Goal: Use online tool/utility

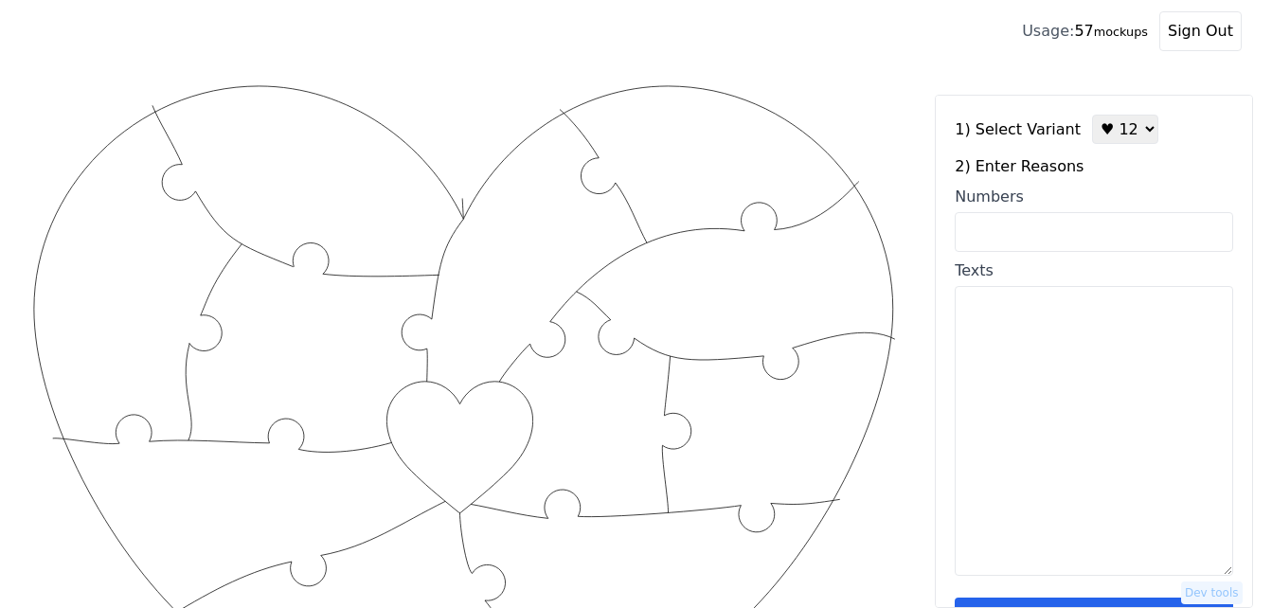
click at [1071, 244] on input "Numbers" at bounding box center [1094, 232] width 279 height 40
paste input "2,6,9,11,12,17,30,34,49,52,53,60"
type input "2,6,9,11,12,17,30,34,49,52,53,60"
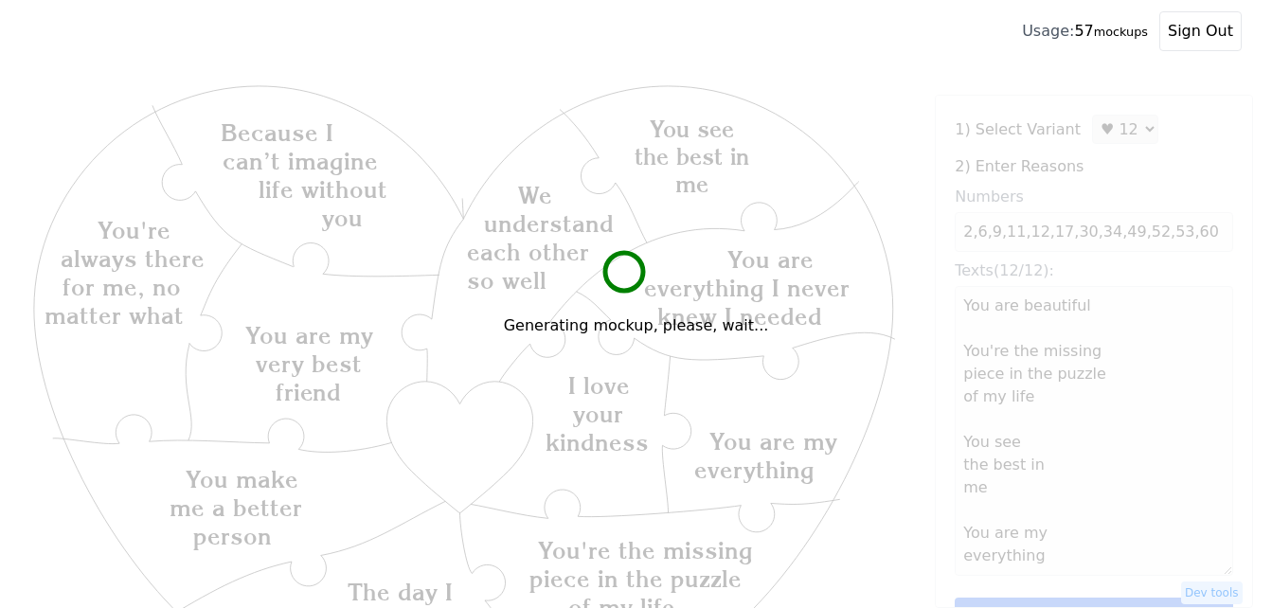
type textarea "You are beautiful You're the missing piece in the puzzle of my life You see the…"
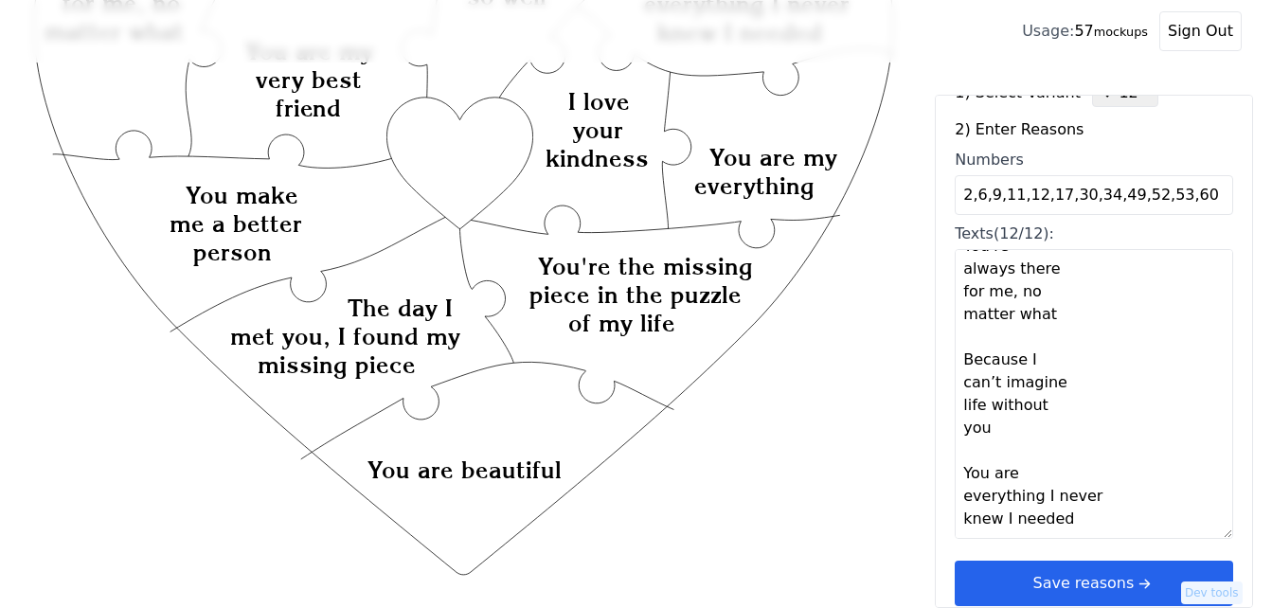
scroll to position [57, 0]
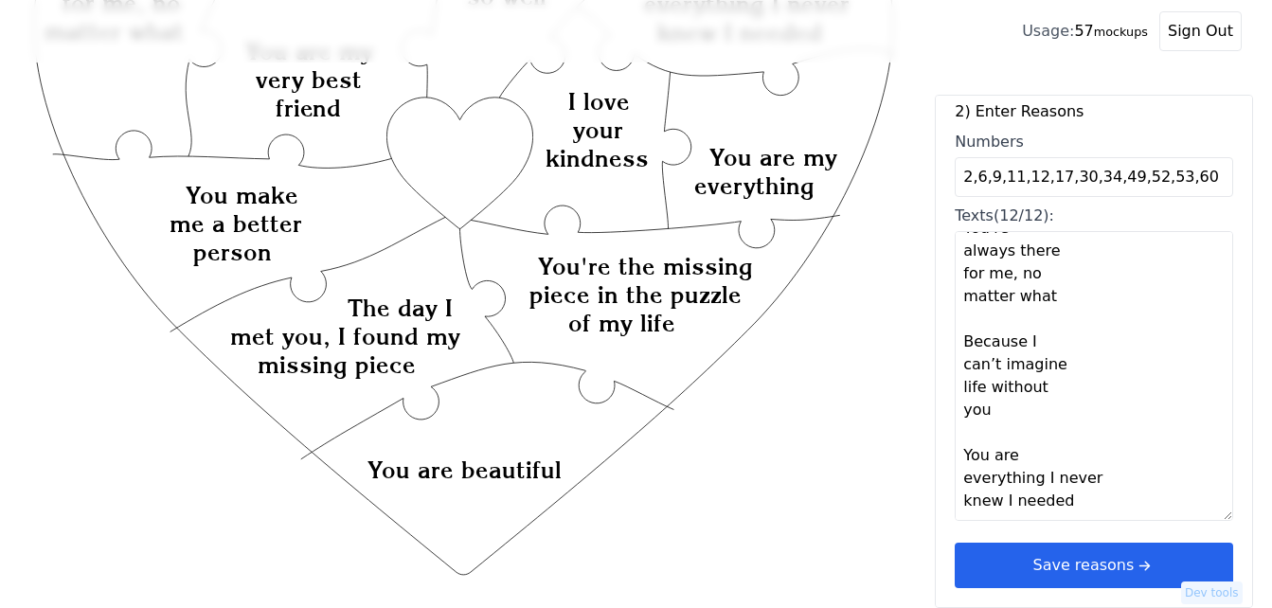
click at [1097, 556] on button "Save reasons" at bounding box center [1094, 565] width 279 height 45
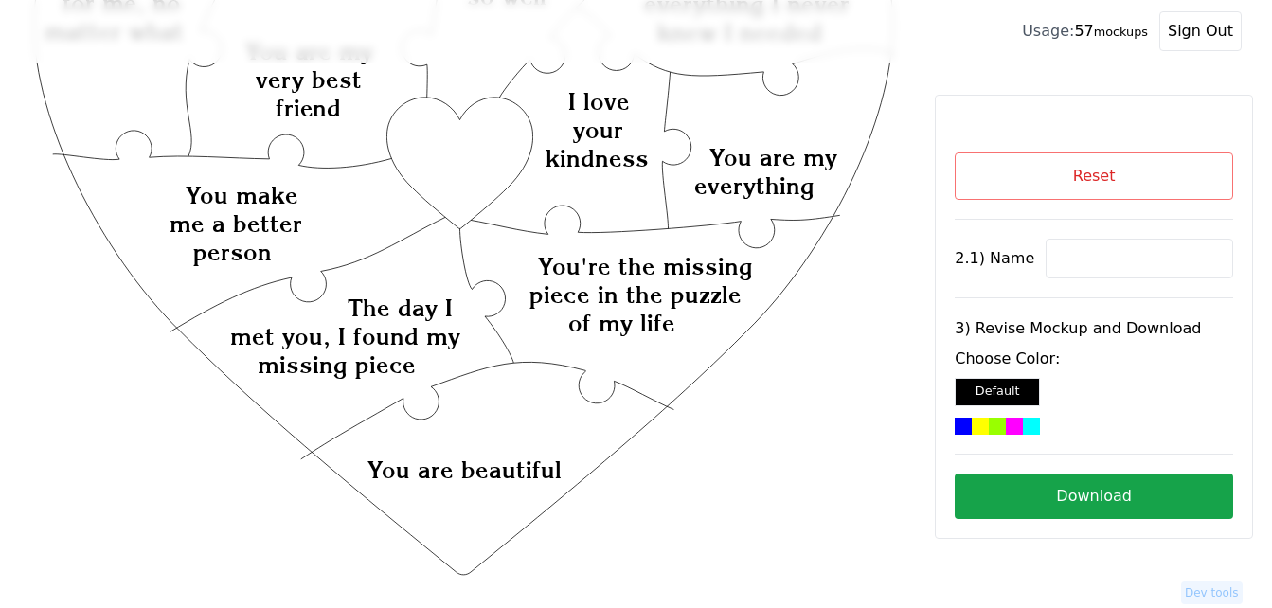
click at [1088, 251] on input at bounding box center [1140, 259] width 188 height 40
paste input "[PERSON_NAME]"
type input "[PERSON_NAME]"
click at [452, 145] on icon "Created with Snap Created with Snap Created with Snap You're the missing piece …" at bounding box center [463, 429] width 867 height 1264
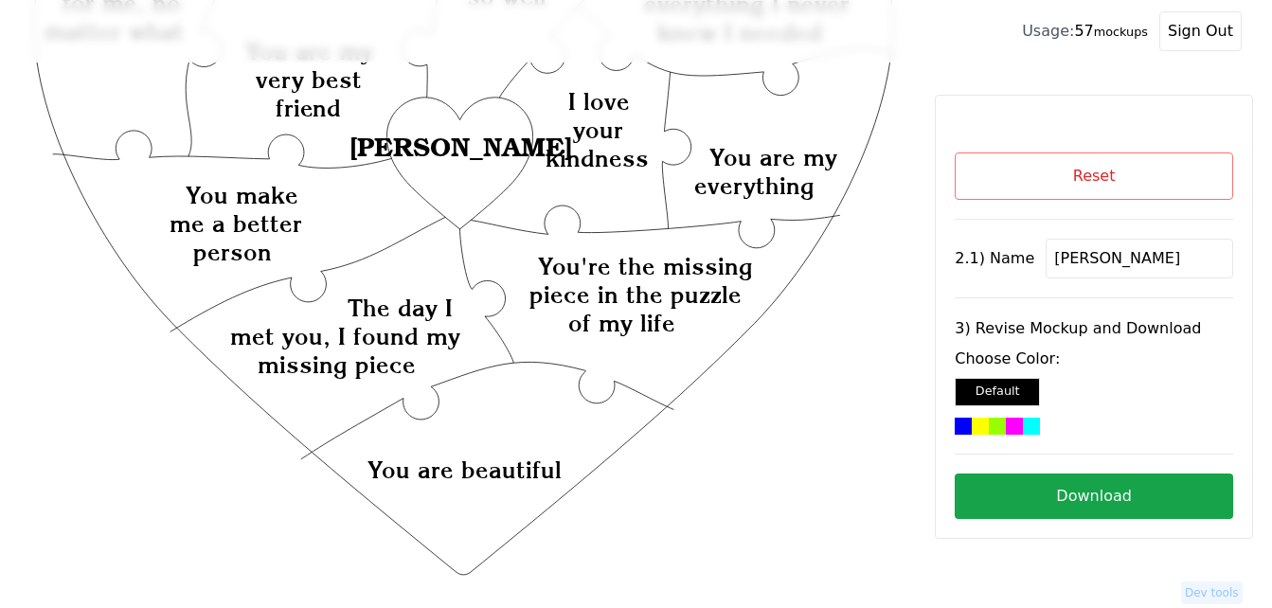
click at [1006, 433] on div at bounding box center [1014, 426] width 17 height 17
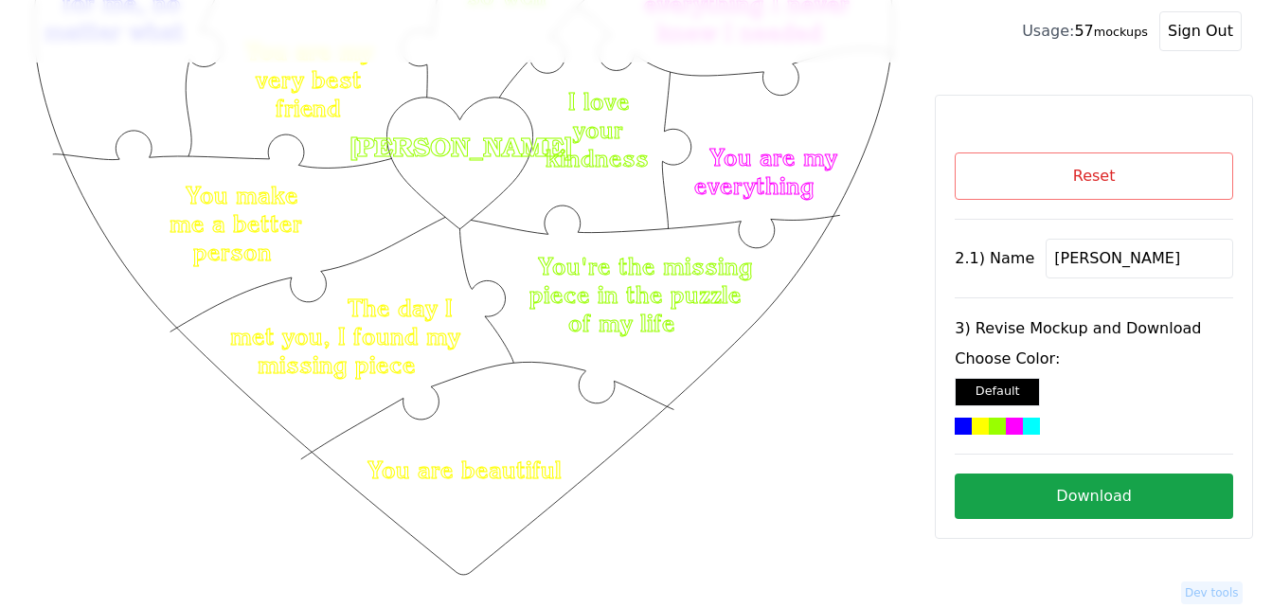
click at [1158, 483] on button "Download" at bounding box center [1094, 496] width 279 height 45
